Goal: Task Accomplishment & Management: Manage account settings

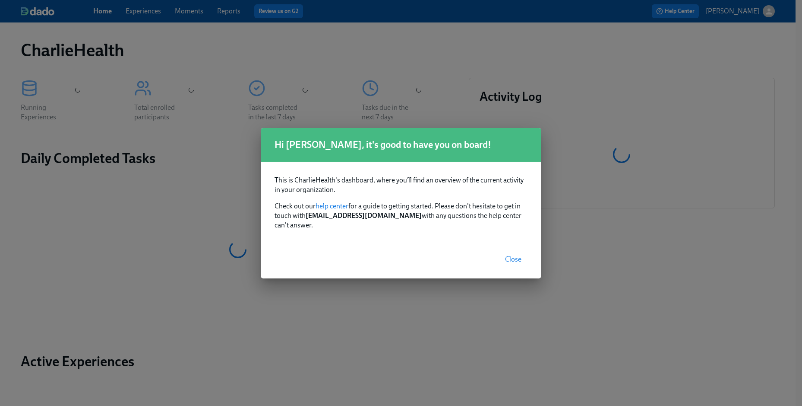
click at [512, 257] on span "Close" at bounding box center [513, 259] width 16 height 9
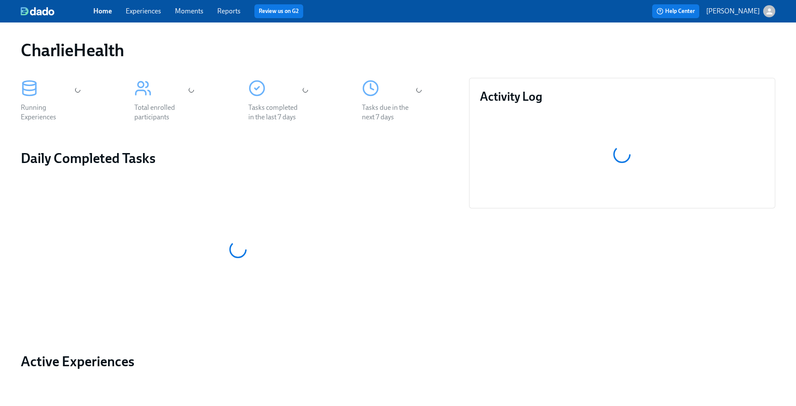
click at [130, 11] on link "Experiences" at bounding box center [143, 11] width 35 height 8
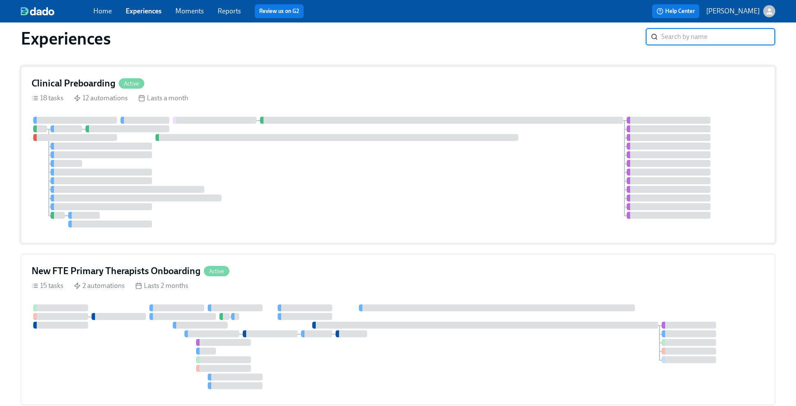
scroll to position [13, 0]
click at [362, 203] on div at bounding box center [398, 170] width 733 height 111
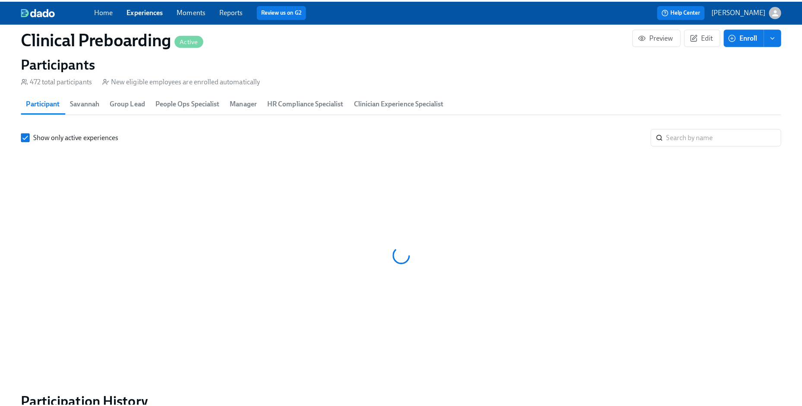
scroll to position [0, 10233]
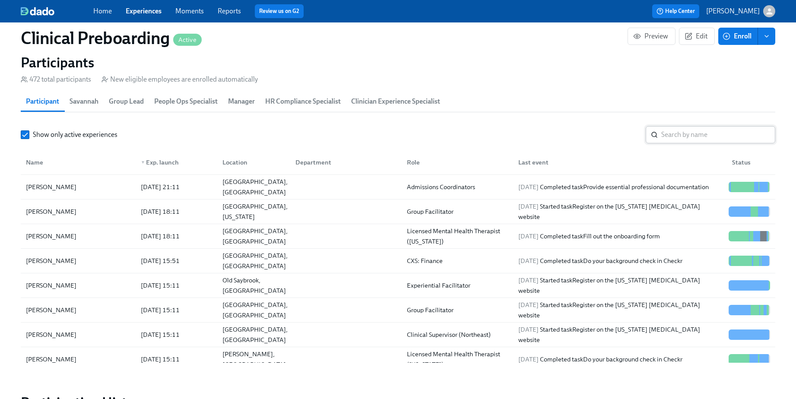
click at [684, 127] on input "search" at bounding box center [718, 134] width 114 height 17
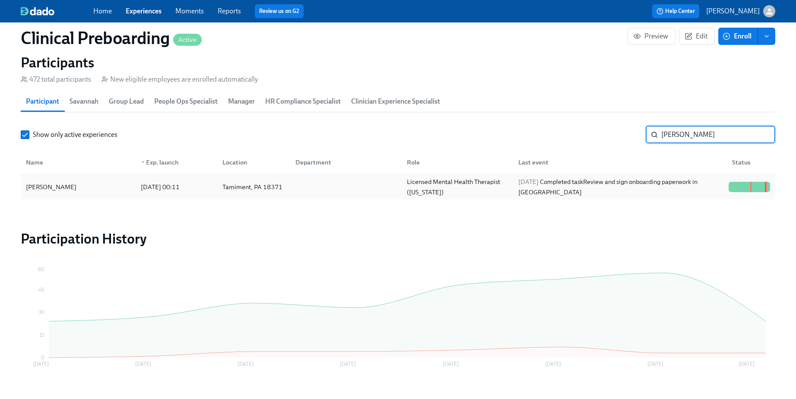
type input "[PERSON_NAME]"
click at [96, 176] on div "[PERSON_NAME] Innocent [DATE] 00:11 Tamiment, [GEOGRAPHIC_DATA] 18371 Licensed …" at bounding box center [398, 187] width 755 height 24
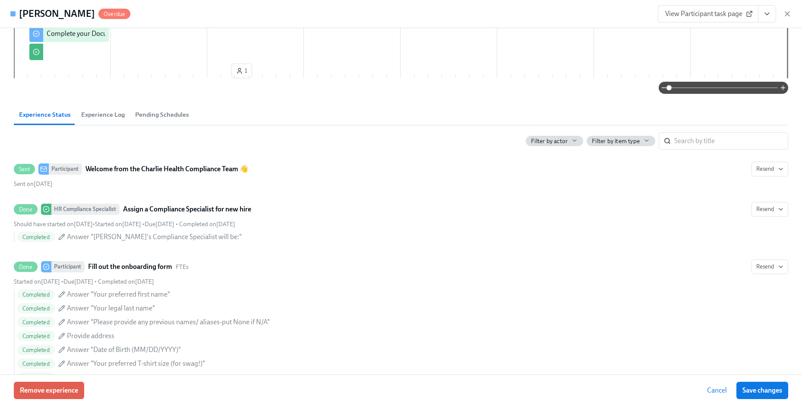
scroll to position [329, 0]
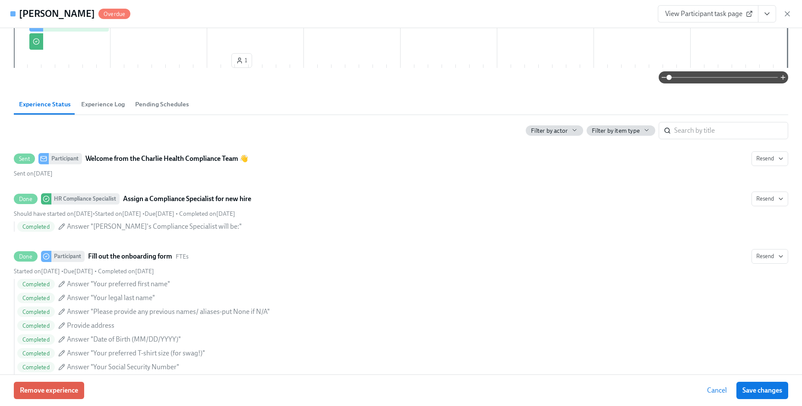
click at [704, 11] on span "View Participant task page" at bounding box center [709, 14] width 86 height 9
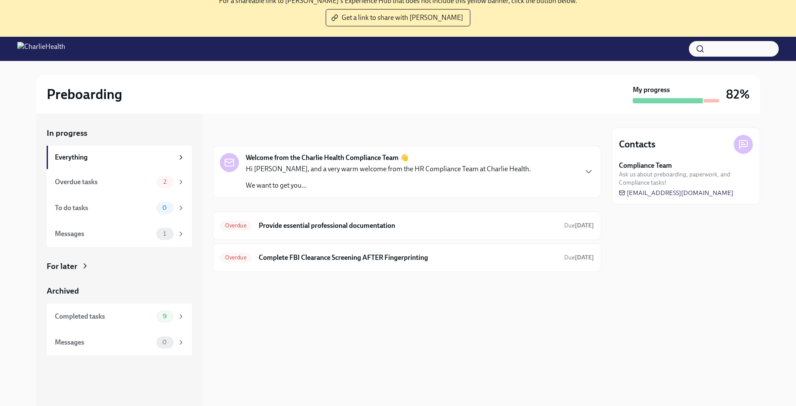
scroll to position [61, 0]
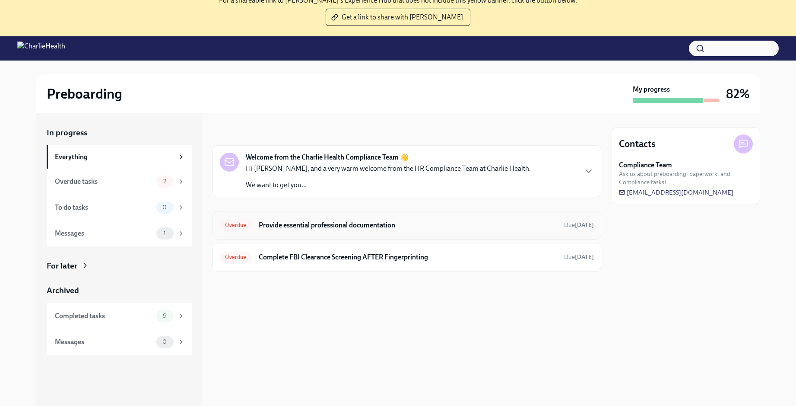
click at [364, 222] on h6 "Provide essential professional documentation" at bounding box center [408, 225] width 298 height 10
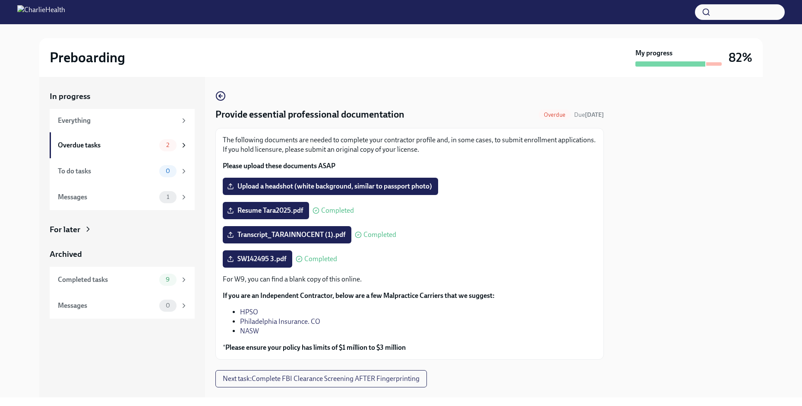
scroll to position [18, 0]
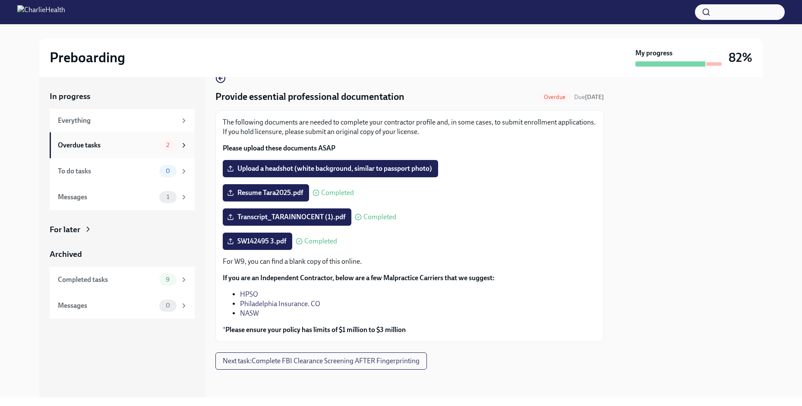
click at [136, 147] on div "Overdue tasks" at bounding box center [107, 145] width 98 height 10
